Goal: Transaction & Acquisition: Purchase product/service

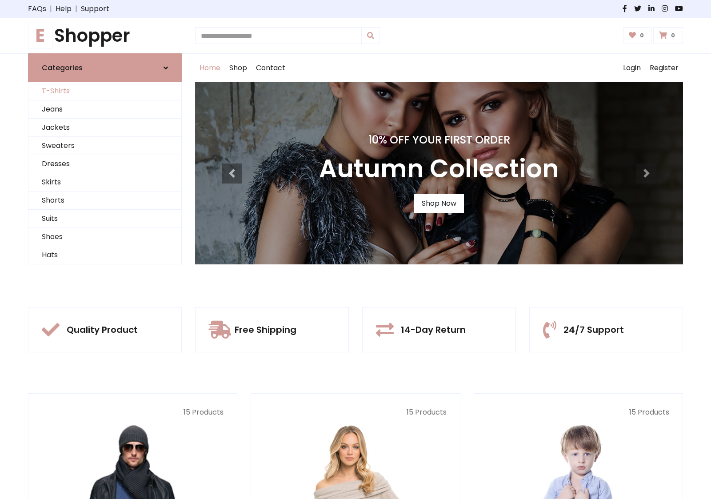
click at [105, 91] on link "T-Shirts" at bounding box center [104, 91] width 153 height 18
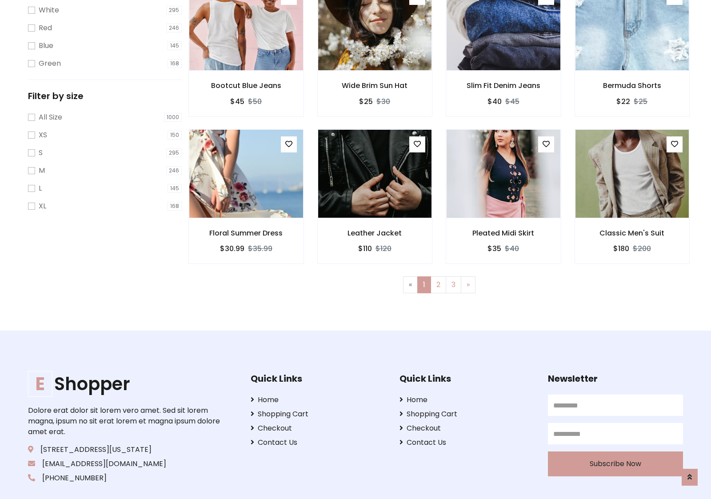
scroll to position [16, 0]
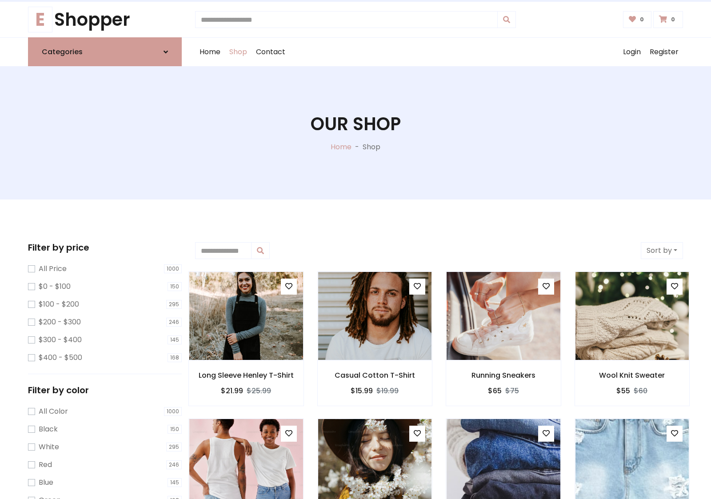
click at [356, 133] on h1 "Our Shop" at bounding box center [356, 123] width 90 height 21
click at [439, 52] on div "Home Shop Contact Log out Login Register" at bounding box center [439, 52] width 488 height 28
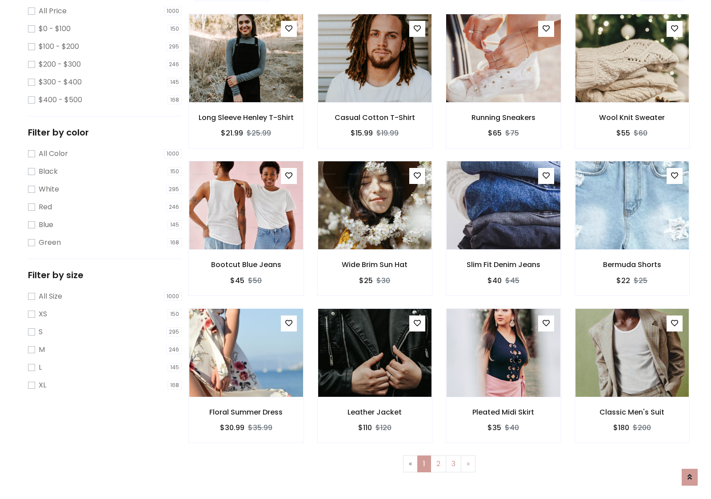
click at [503, 89] on img at bounding box center [503, 58] width 136 height 213
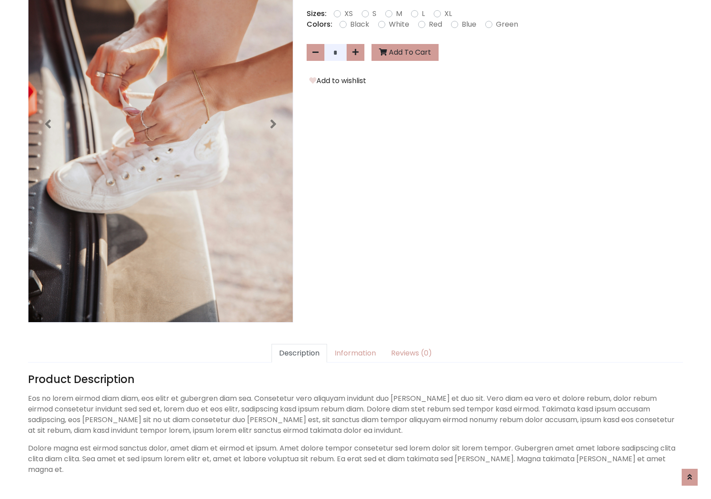
scroll to position [217, 0]
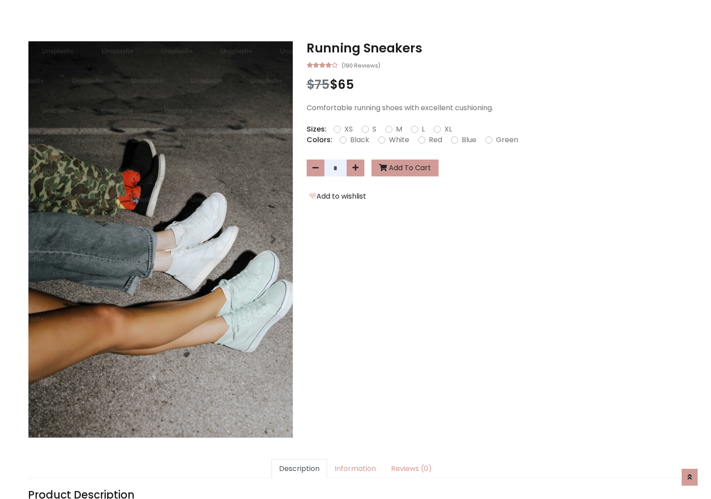
click at [495, 48] on h3 "Running Sneakers" at bounding box center [495, 48] width 377 height 15
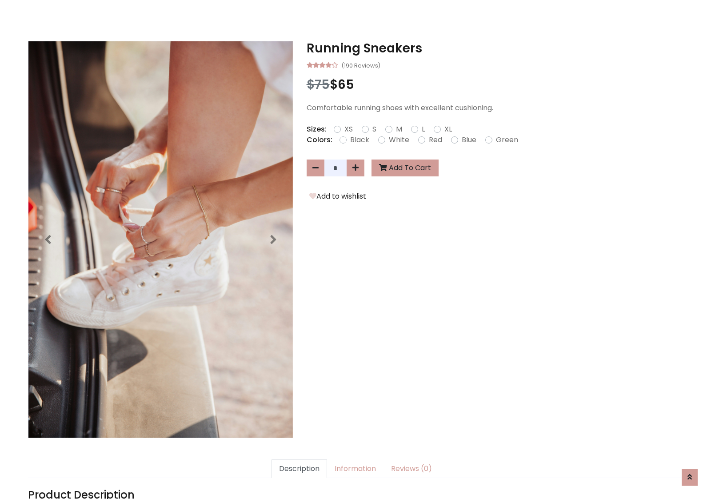
click at [495, 48] on h3 "Running Sneakers" at bounding box center [495, 48] width 377 height 15
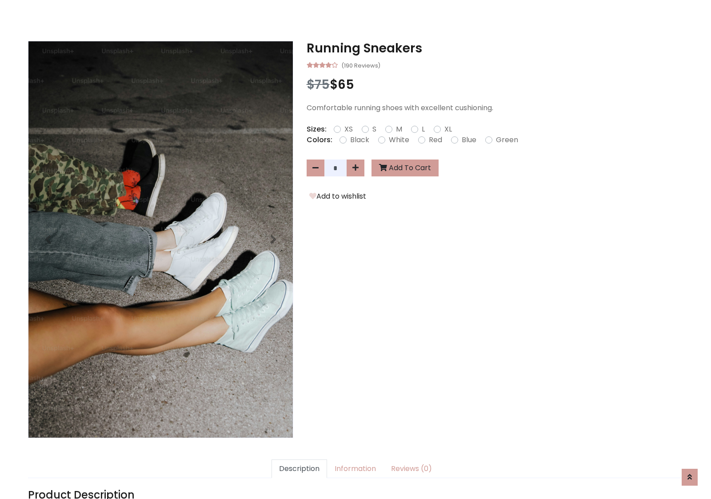
click at [495, 48] on h3 "Running Sneakers" at bounding box center [495, 48] width 377 height 15
